Goal: Task Accomplishment & Management: Use online tool/utility

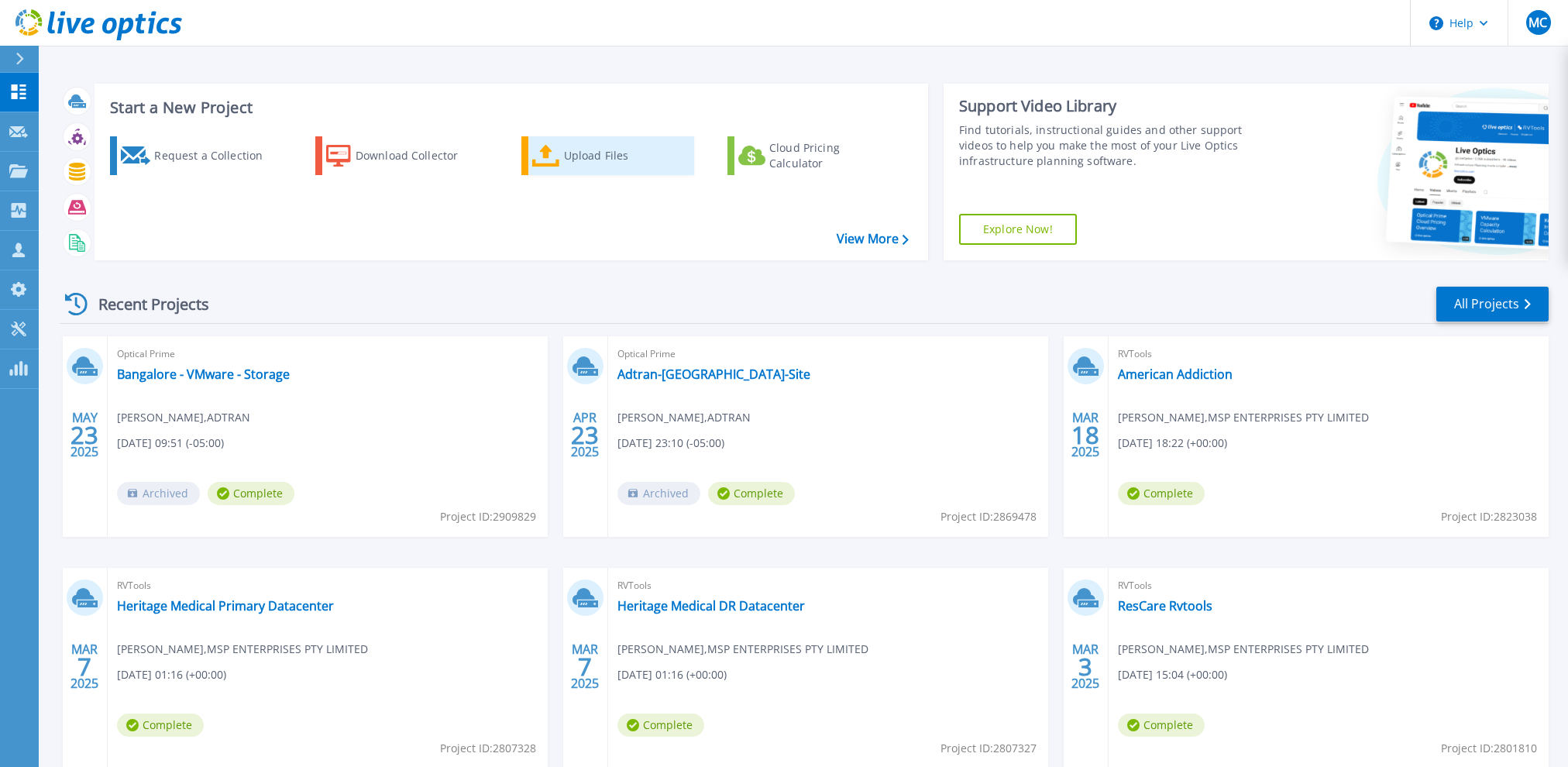
click at [581, 151] on div "Upload Files" at bounding box center [626, 155] width 124 height 31
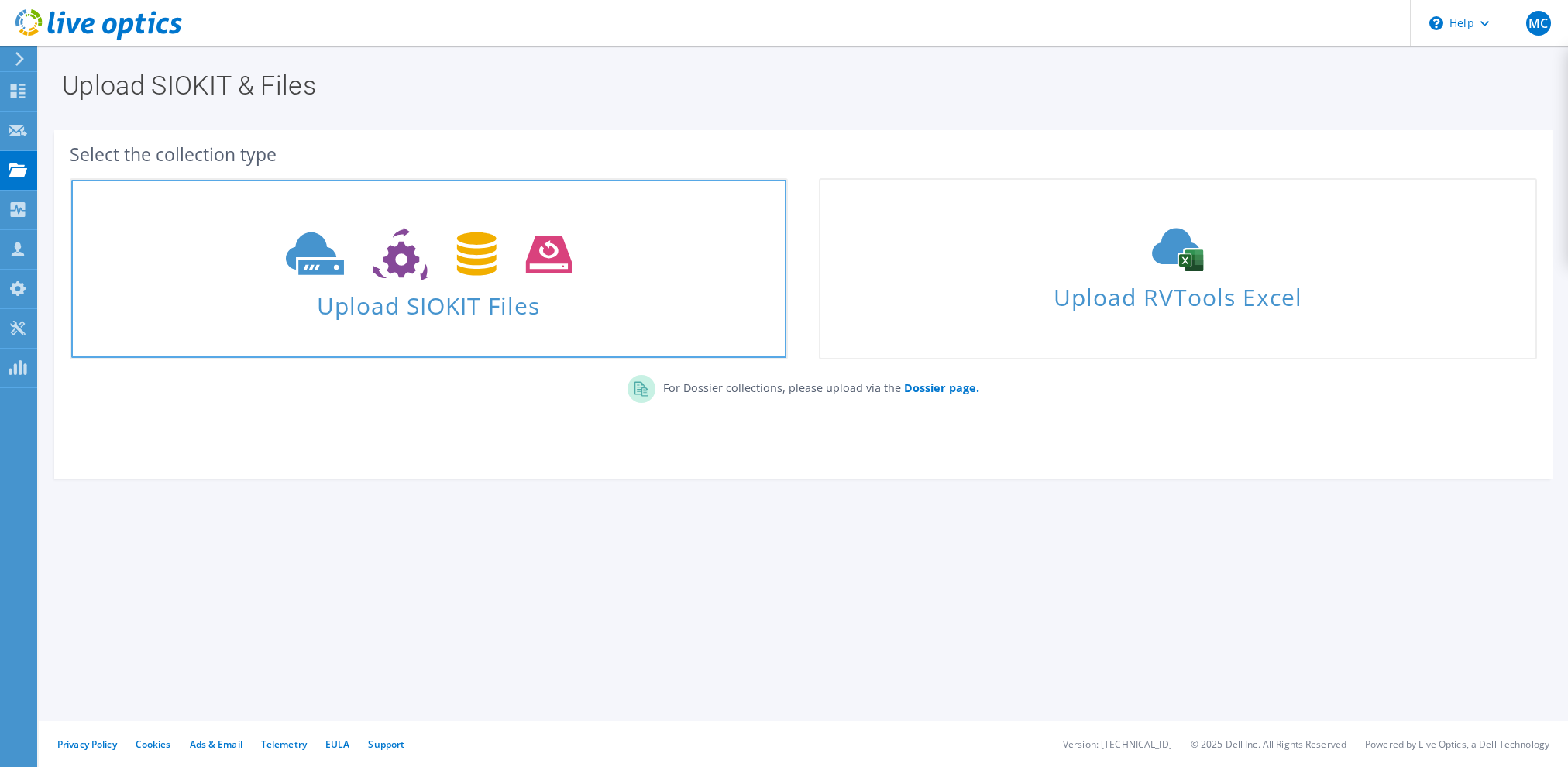
click at [425, 282] on span at bounding box center [429, 252] width 715 height 65
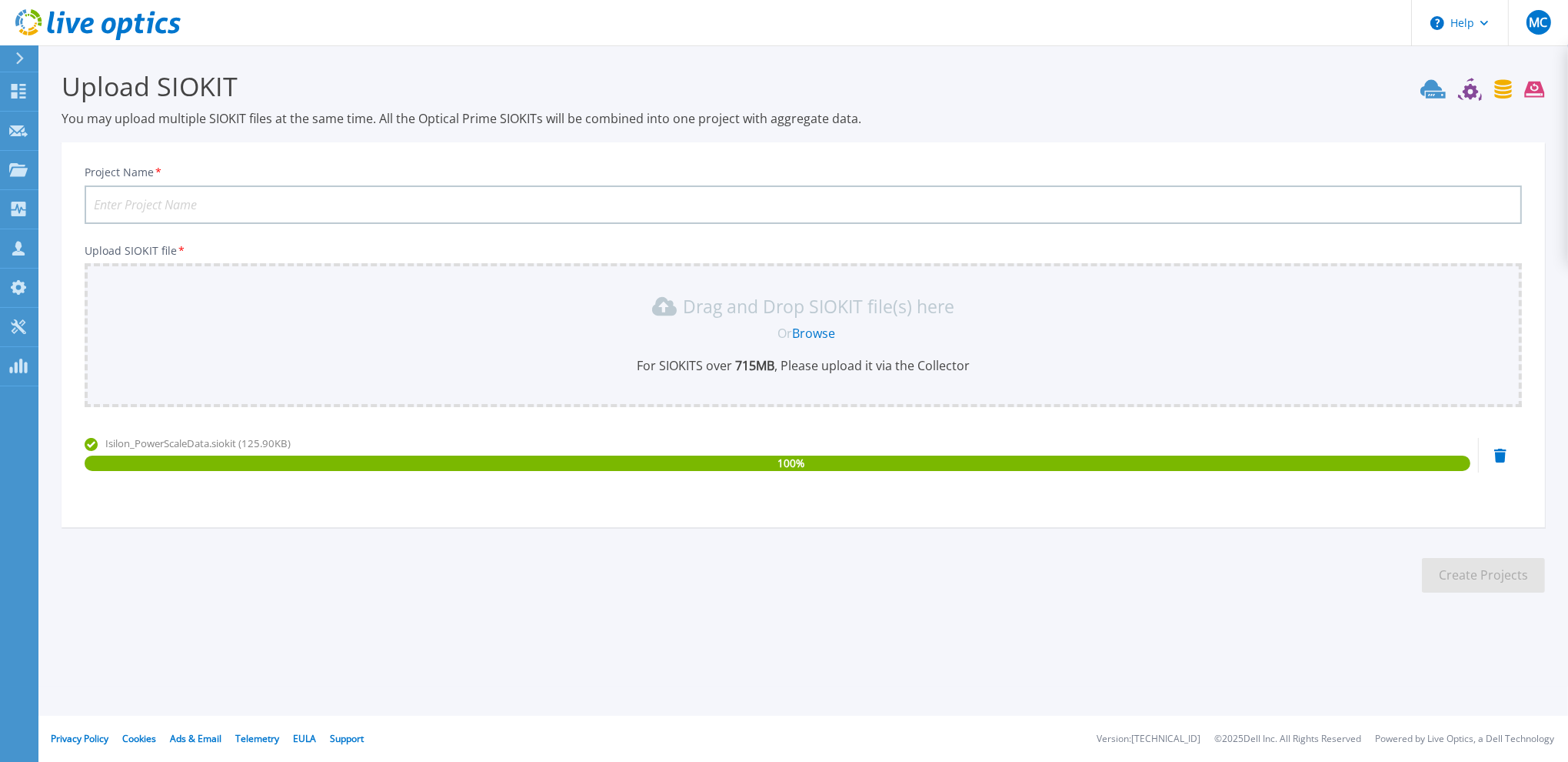
click at [157, 211] on input "Project Name *" at bounding box center [804, 205] width 1437 height 38
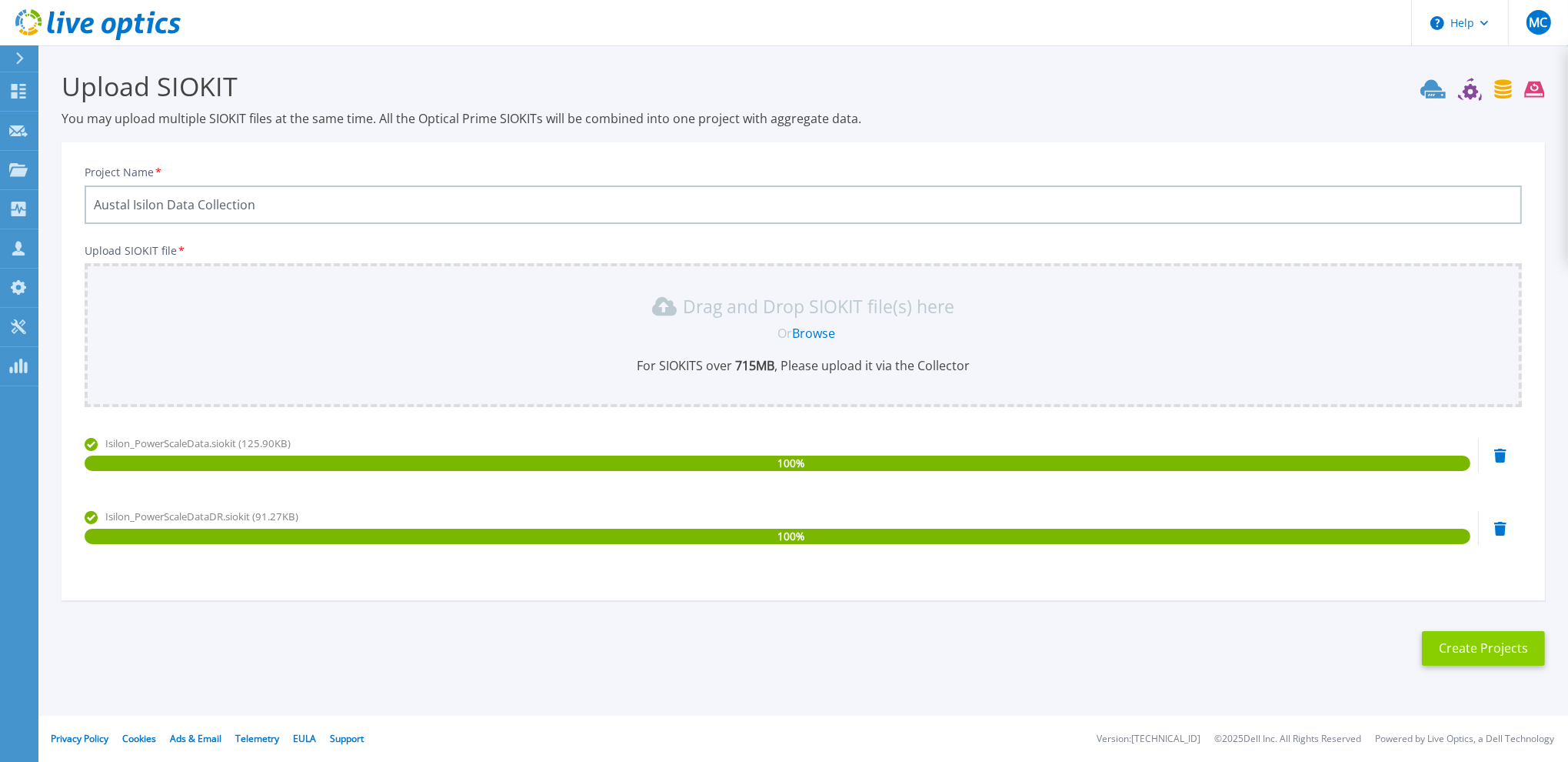
type input "Austal Isilon Data Collection"
click at [1455, 650] on button "Create Projects" at bounding box center [1484, 648] width 123 height 35
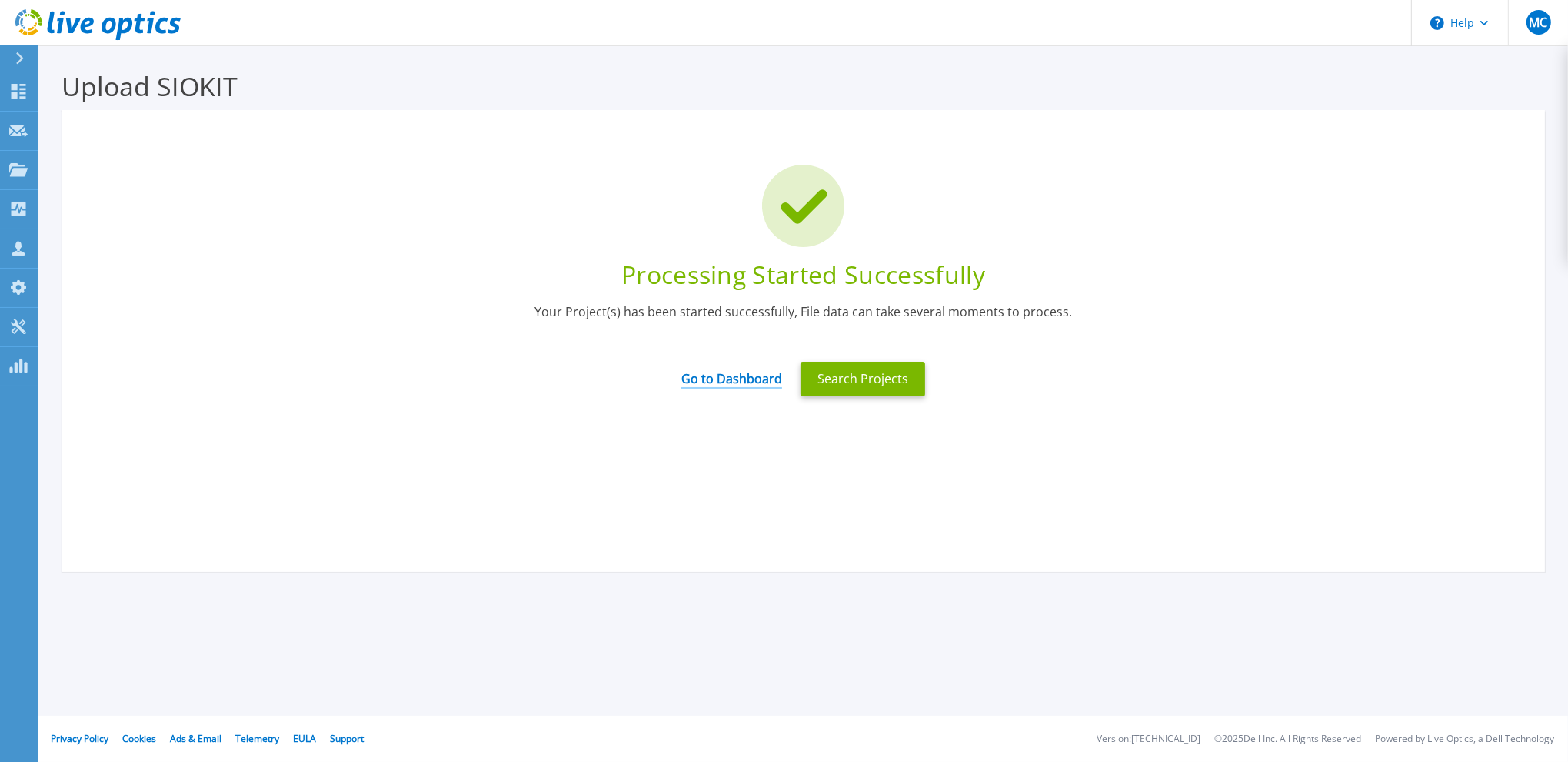
click at [737, 379] on link "Go to Dashboard" at bounding box center [732, 374] width 101 height 30
